Goal: Feedback & Contribution: Submit feedback/report problem

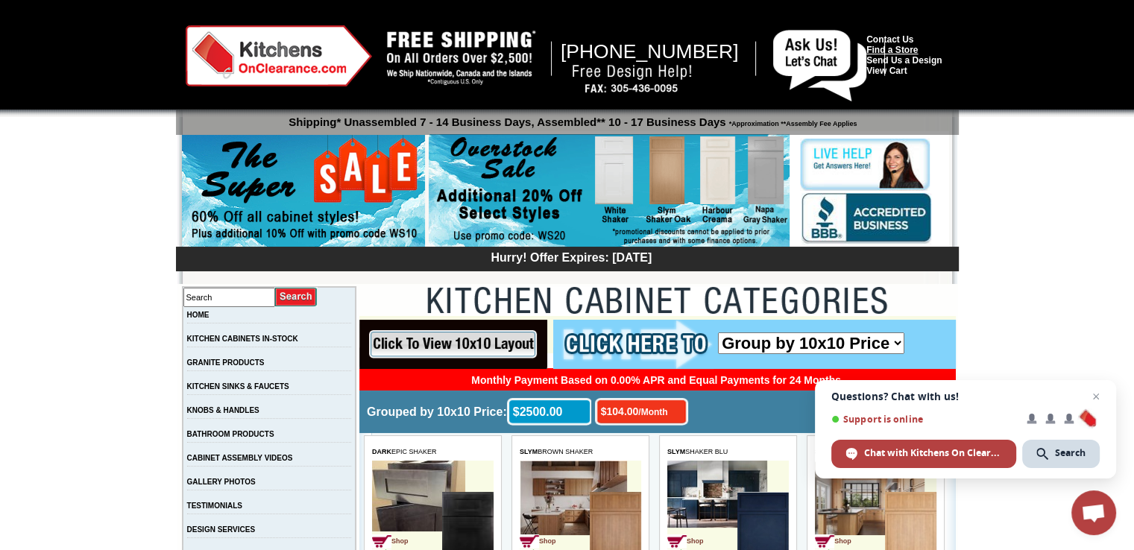
drag, startPoint x: 910, startPoint y: 37, endPoint x: 901, endPoint y: 48, distance: 14.9
click at [910, 37] on link "Contact Us" at bounding box center [890, 39] width 47 height 10
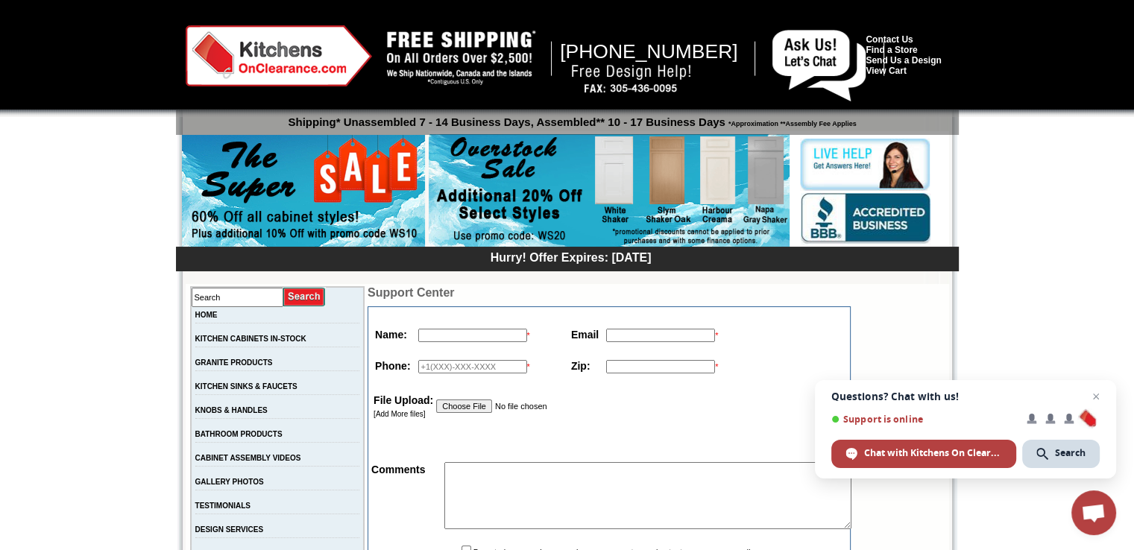
click at [447, 338] on input "text" at bounding box center [472, 335] width 109 height 13
type input "Alex Joe"
type input "joe.gracearchitecture1@gmail.com"
type input "14104133212"
type input "78731"
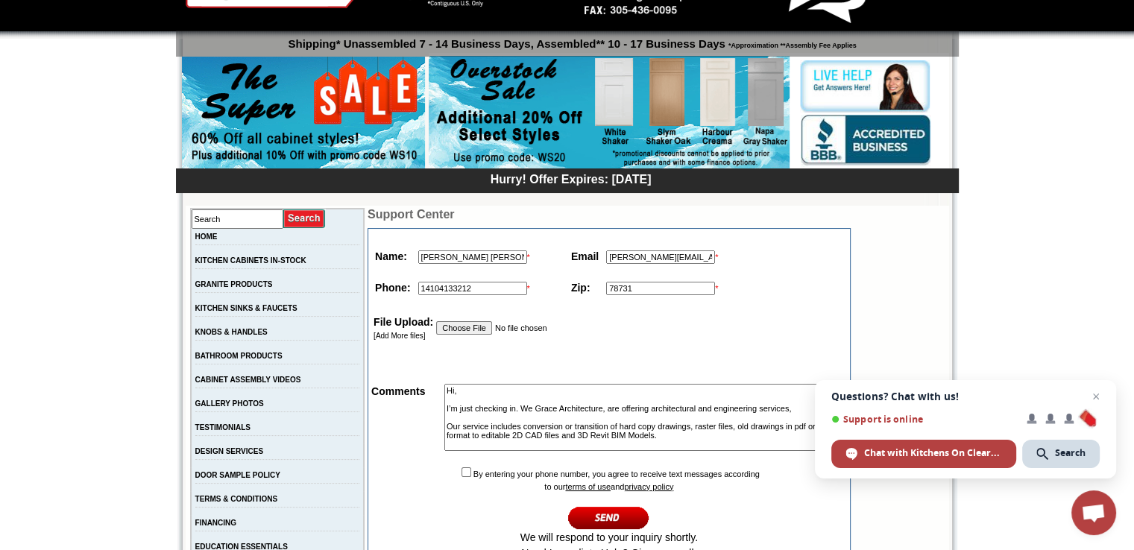
scroll to position [224, 0]
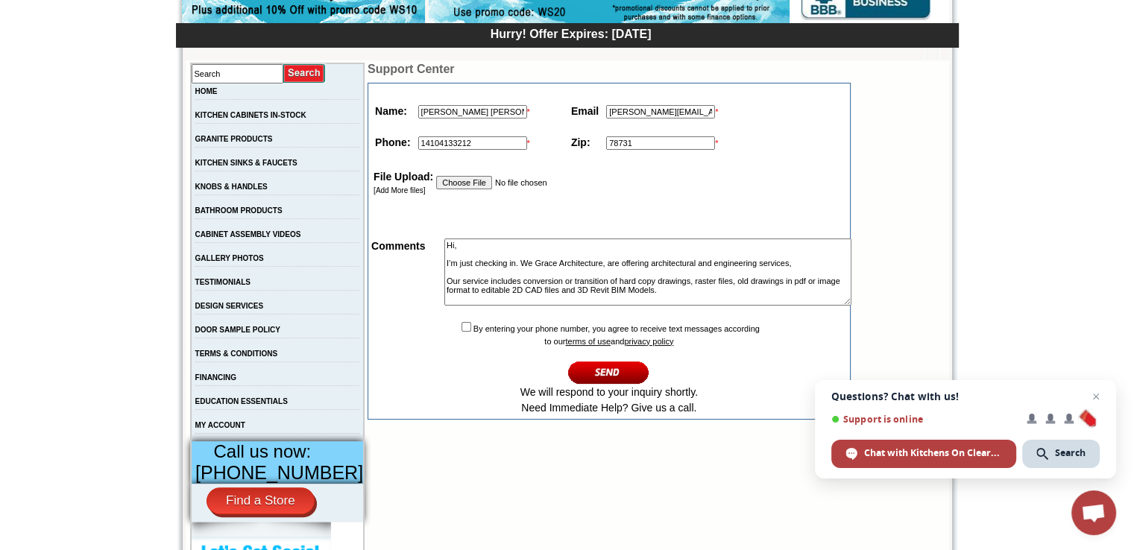
type textarea "Hi, I’m just checking in. We Grace Architecture, are offering architectural and…"
click at [466, 335] on td "By entering your phone number, you agree to receive text messages according to …" at bounding box center [609, 367] width 478 height 99
click at [462, 332] on input "checkbox" at bounding box center [467, 327] width 10 height 10
checkbox input "true"
click at [609, 374] on input "image" at bounding box center [608, 372] width 81 height 25
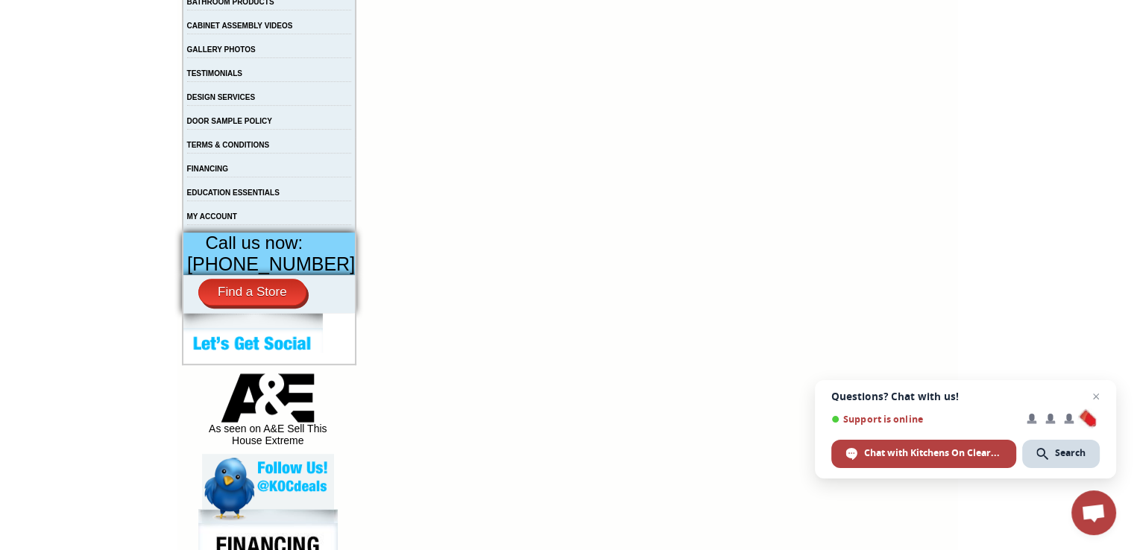
scroll to position [298, 0]
